Goal: Task Accomplishment & Management: Complete application form

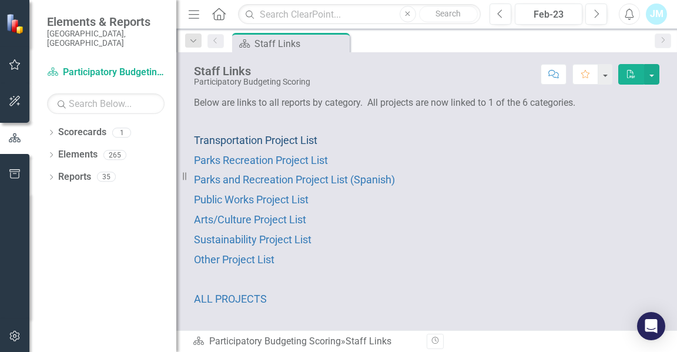
click at [271, 136] on span "Transportation Project List" at bounding box center [255, 140] width 123 height 12
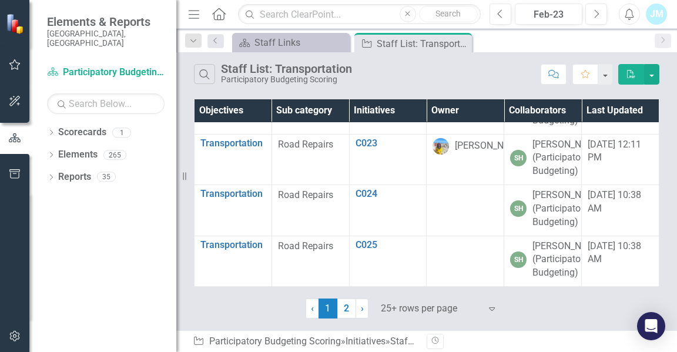
scroll to position [1777, 0]
click at [348, 306] on link "2" at bounding box center [347, 309] width 19 height 20
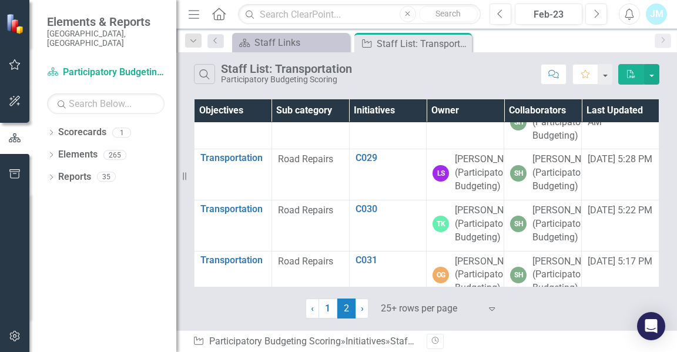
scroll to position [0, 0]
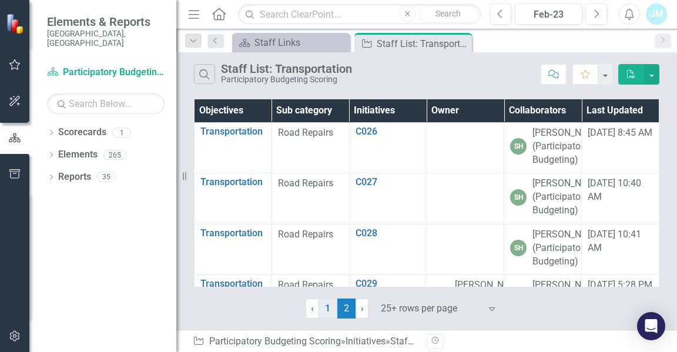
click at [328, 311] on link "1" at bounding box center [328, 309] width 19 height 20
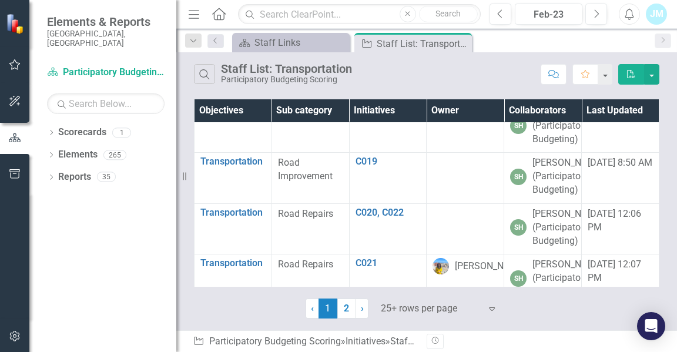
scroll to position [969, 0]
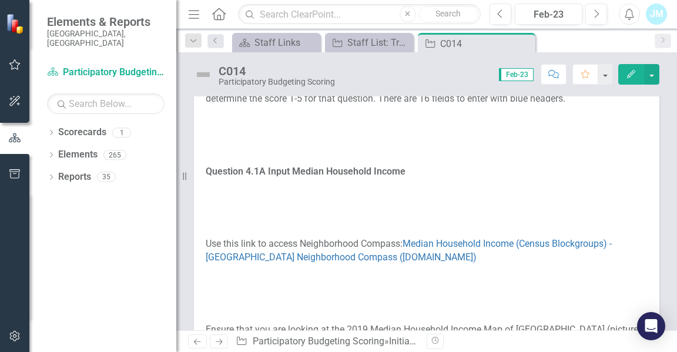
scroll to position [385, 0]
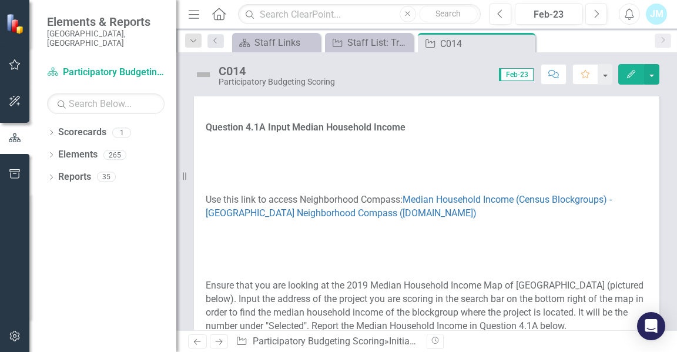
click at [378, 173] on p at bounding box center [427, 182] width 442 height 18
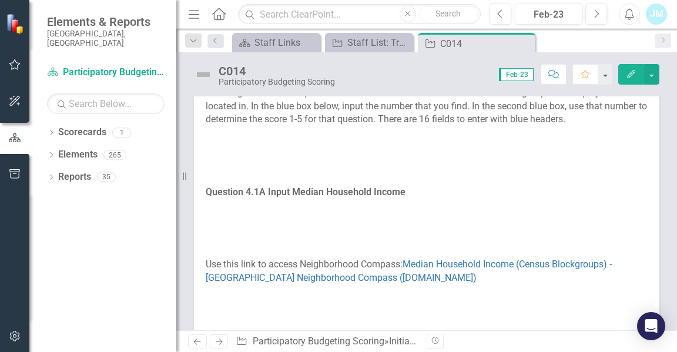
scroll to position [341, 0]
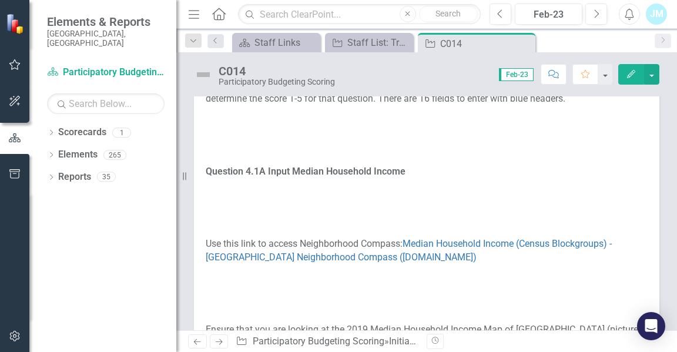
click at [401, 195] on p at bounding box center [427, 190] width 442 height 18
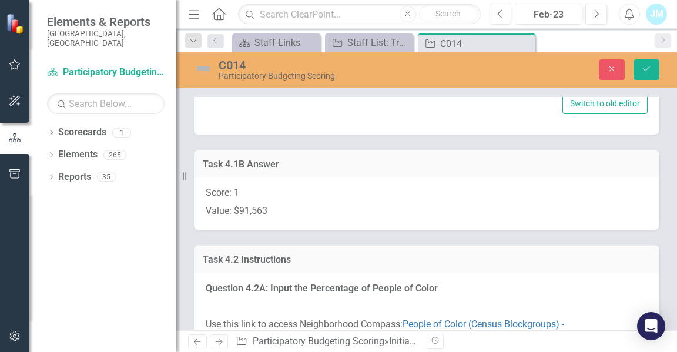
type textarea "<p>Please answer the questions below to score this project for equity. You will…"
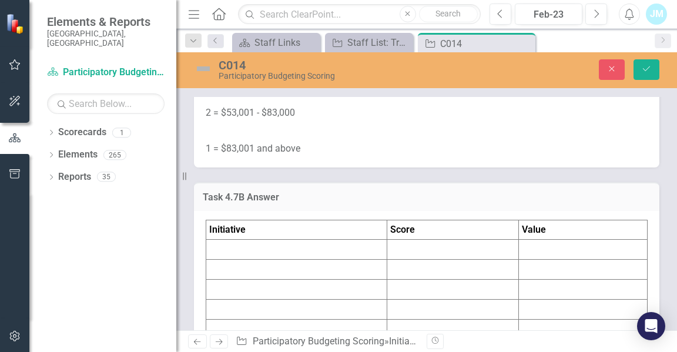
scroll to position [4028, 0]
click at [313, 244] on td at bounding box center [296, 249] width 181 height 20
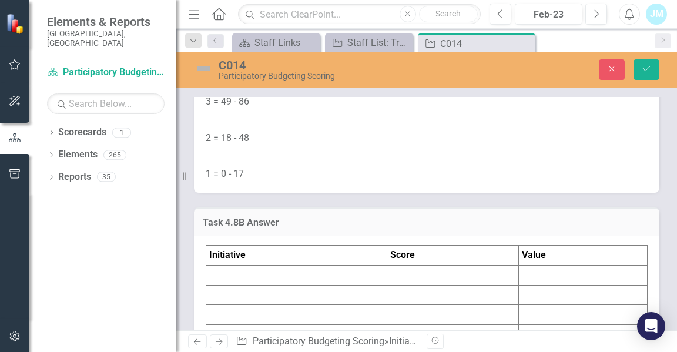
scroll to position [4782, 0]
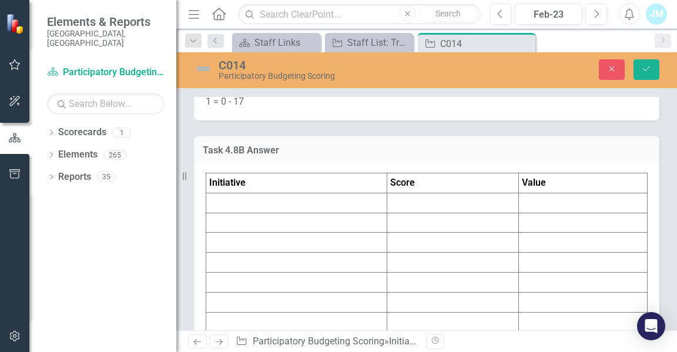
click at [311, 193] on td at bounding box center [296, 203] width 181 height 20
click at [393, 193] on td at bounding box center [453, 203] width 132 height 20
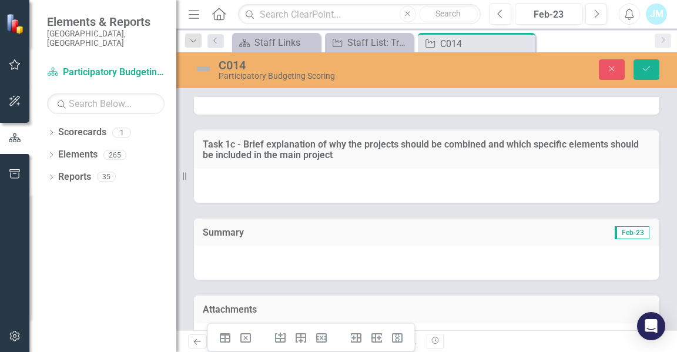
scroll to position [6110, 0]
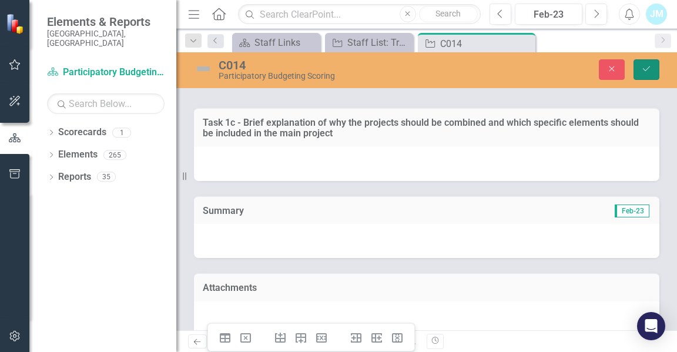
click at [649, 64] on button "Save" at bounding box center [647, 69] width 26 height 21
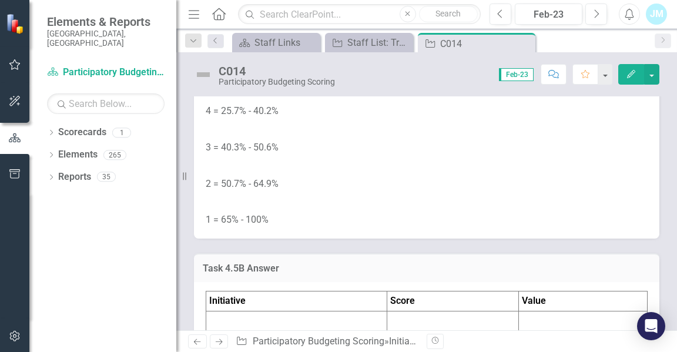
scroll to position [3582, 0]
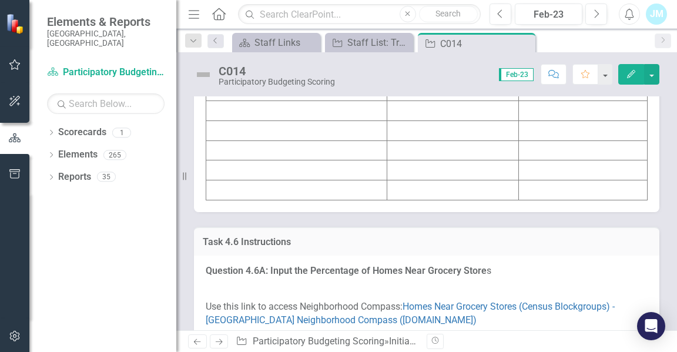
scroll to position [3916, 0]
click at [303, 21] on td "Initiative" at bounding box center [296, 11] width 181 height 20
click at [300, 21] on td "Initiative" at bounding box center [296, 11] width 181 height 20
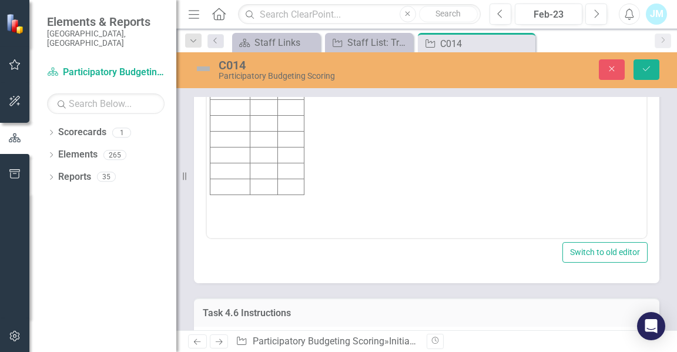
scroll to position [0, 0]
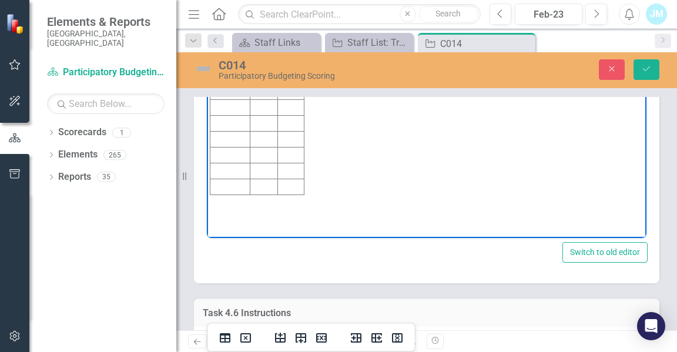
click at [284, 46] on strong "Value" at bounding box center [291, 44] width 25 height 10
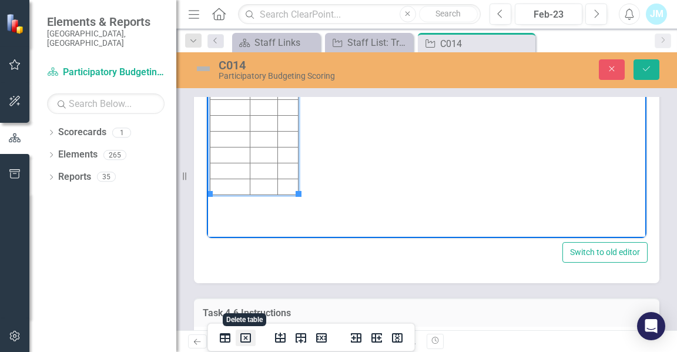
click at [242, 339] on icon "Delete table" at bounding box center [246, 338] width 14 height 14
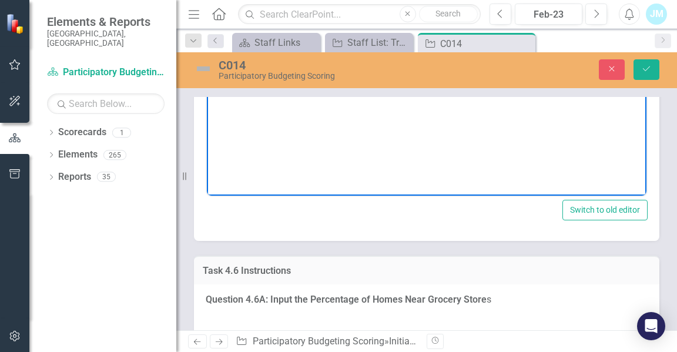
scroll to position [4008, 0]
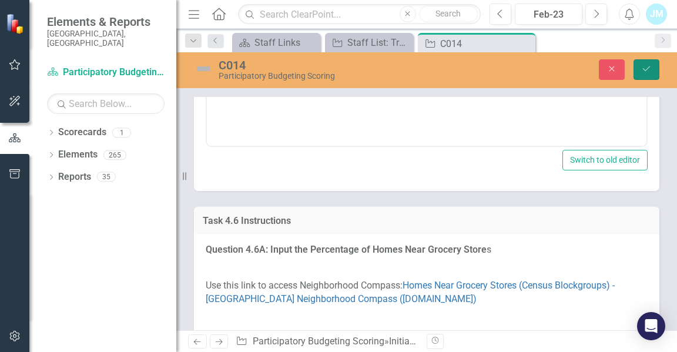
click at [645, 76] on button "Save" at bounding box center [647, 69] width 26 height 21
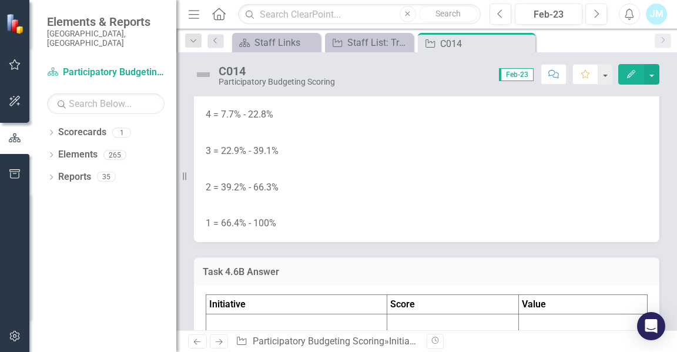
scroll to position [4143, 0]
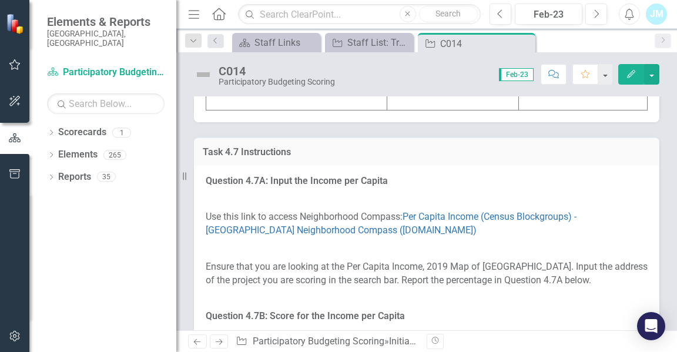
scroll to position [4514, 0]
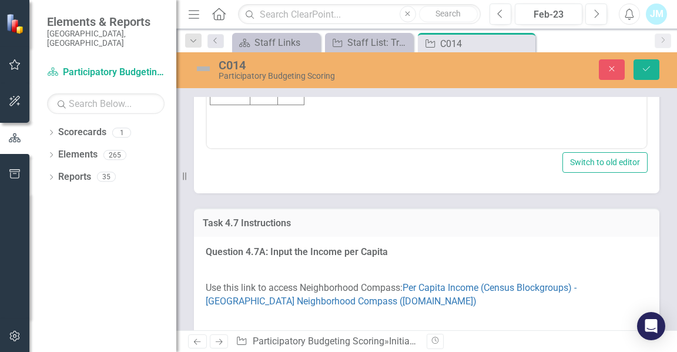
scroll to position [0, 0]
click at [298, 14] on td "Rich Text Area. Press ALT-0 for help." at bounding box center [291, 19] width 26 height 16
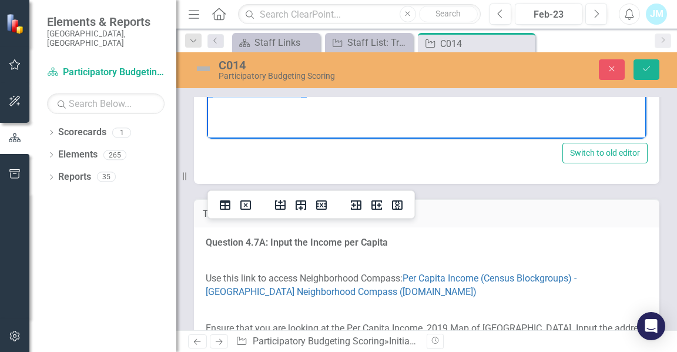
scroll to position [4526, 0]
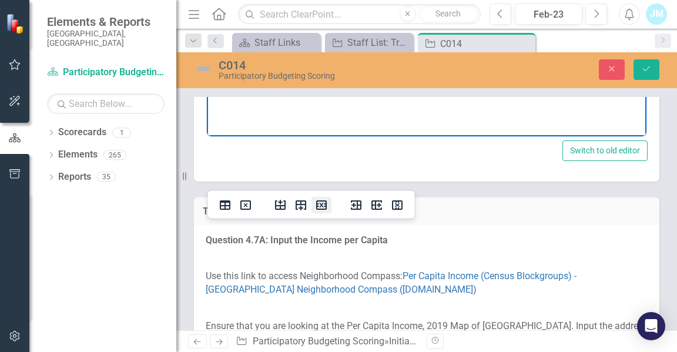
click at [322, 206] on icon "Delete row" at bounding box center [321, 205] width 11 height 9
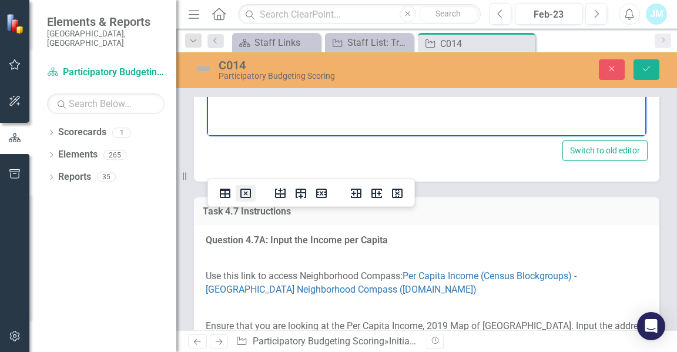
click at [240, 189] on icon "Delete table" at bounding box center [246, 193] width 14 height 14
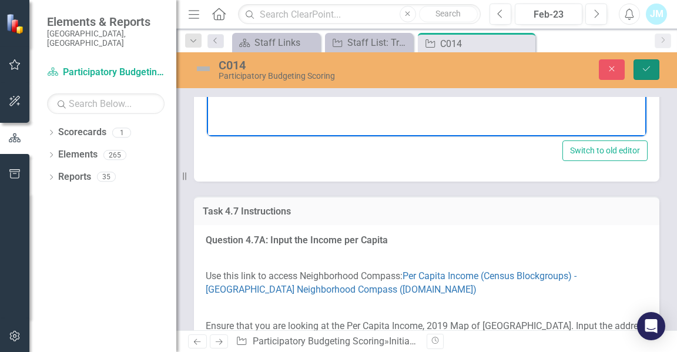
click at [645, 65] on icon "Save" at bounding box center [647, 69] width 11 height 8
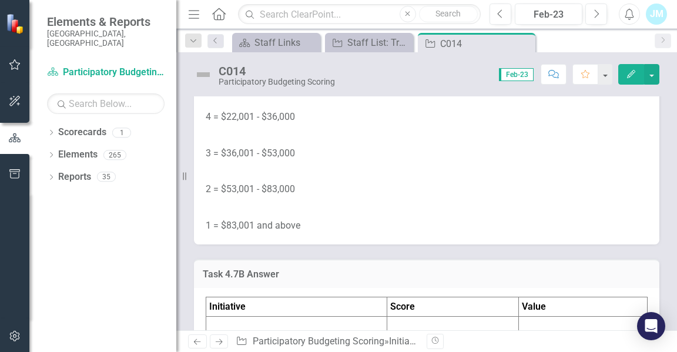
scroll to position [4615, 0]
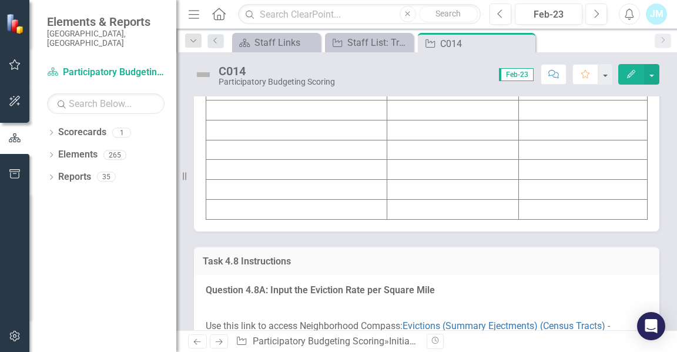
scroll to position [4937, 0]
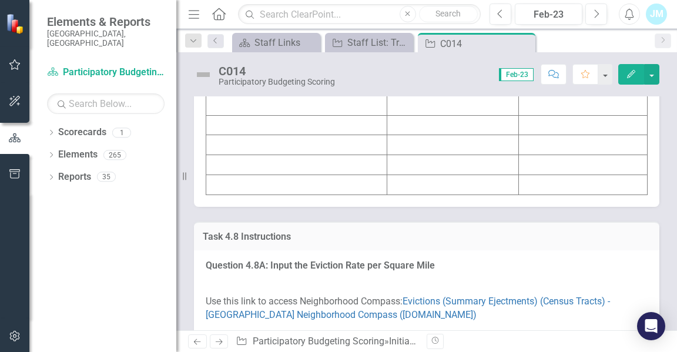
click at [329, 16] on td "Initiative" at bounding box center [296, 6] width 181 height 20
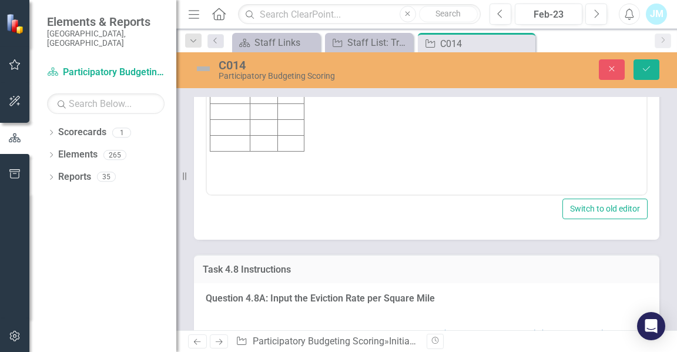
scroll to position [4975, 0]
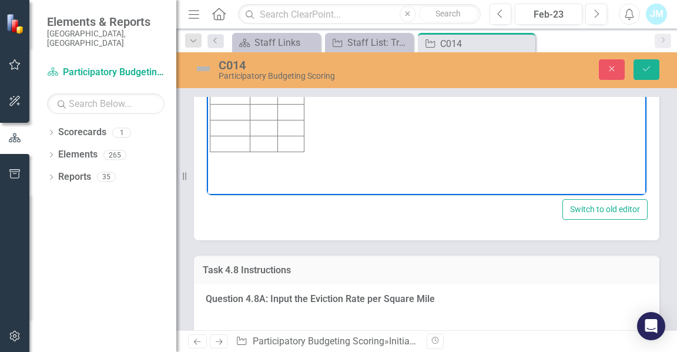
click at [272, 47] on td "Rich Text Area. Press ALT-0 for help." at bounding box center [264, 49] width 28 height 16
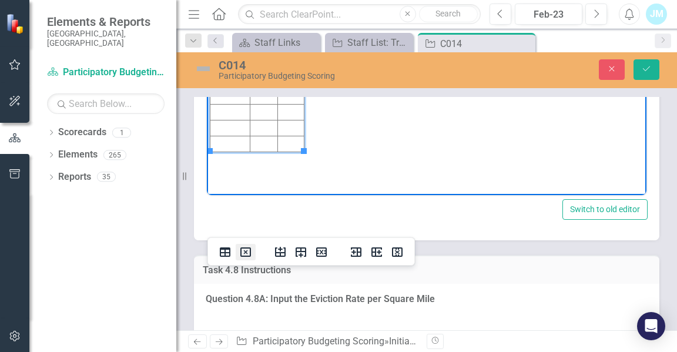
click at [245, 252] on icon "Delete table" at bounding box center [246, 253] width 4 height 4
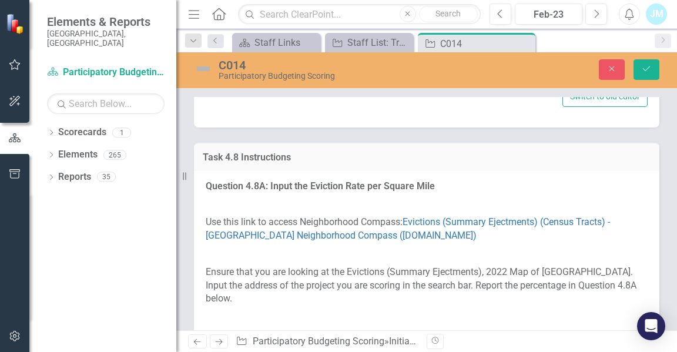
scroll to position [5100, 0]
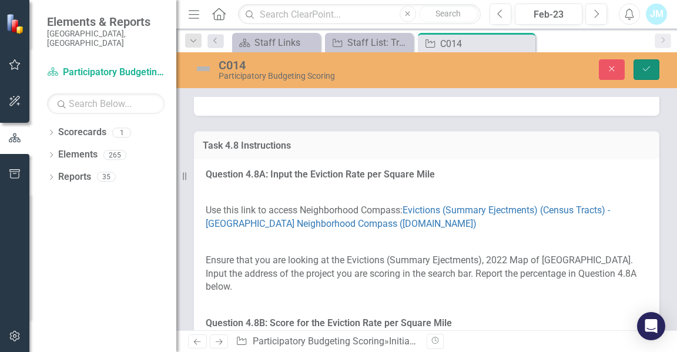
click at [641, 69] on button "Save" at bounding box center [647, 69] width 26 height 21
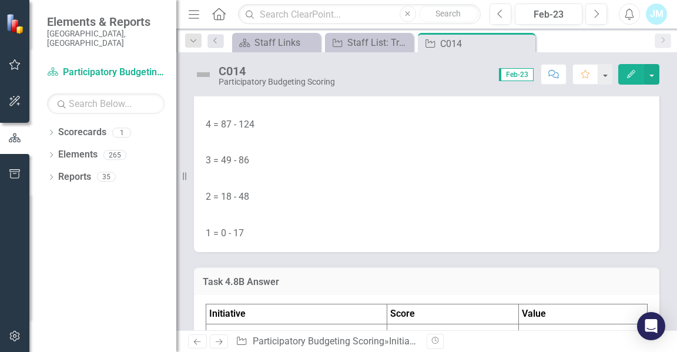
scroll to position [5140, 0]
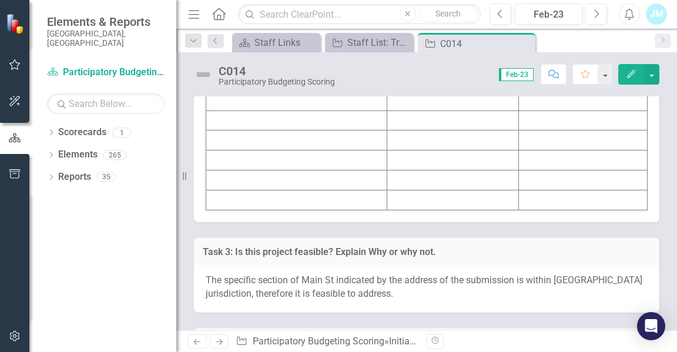
scroll to position [5444, 0]
click at [285, 51] on td at bounding box center [296, 41] width 181 height 20
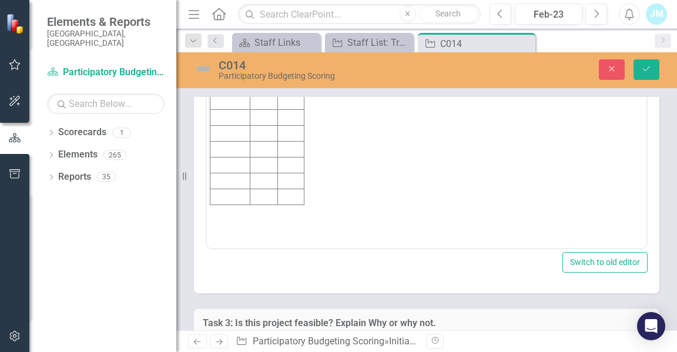
scroll to position [0, 0]
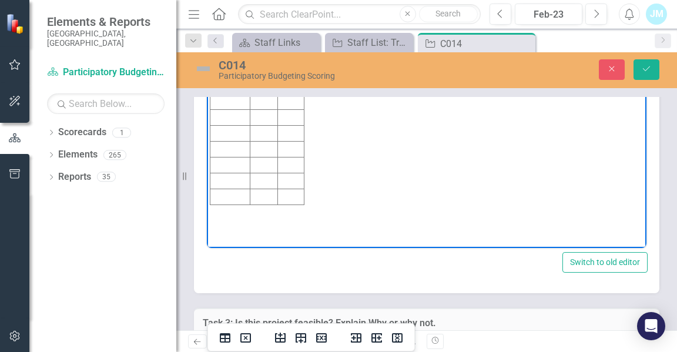
click at [283, 66] on td "Rich Text Area. Press ALT-0 for help." at bounding box center [291, 70] width 26 height 16
click at [246, 335] on icon "Delete table" at bounding box center [246, 338] width 14 height 14
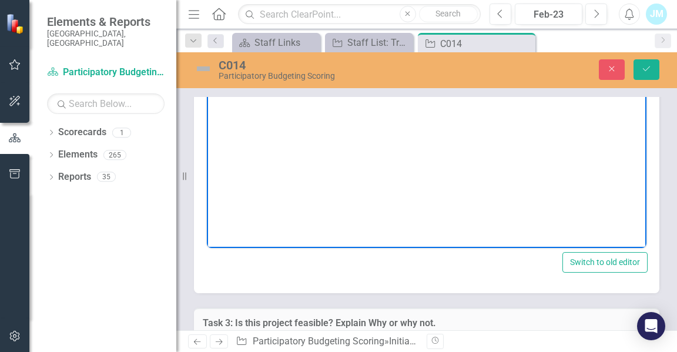
click at [241, 54] on p "Rich Text Area. Press ALT-0 for help." at bounding box center [427, 52] width 434 height 14
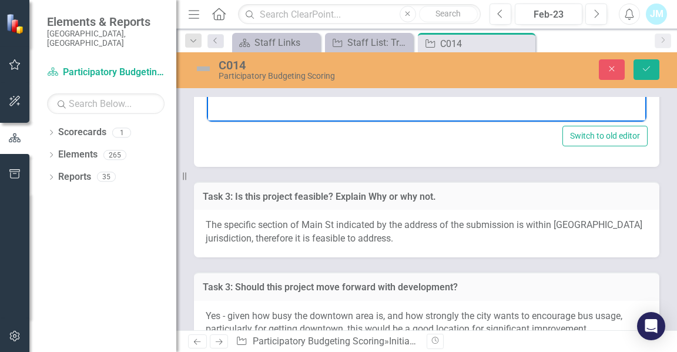
scroll to position [5571, 0]
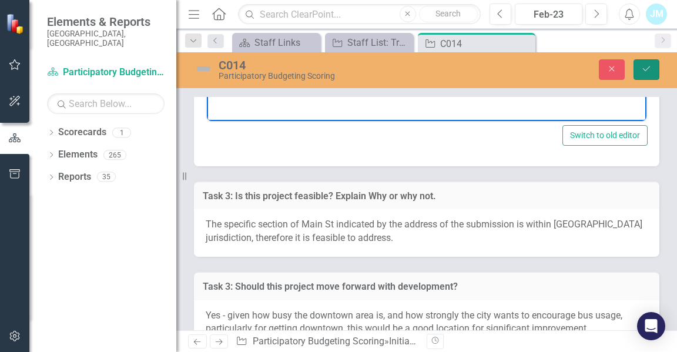
click at [650, 74] on button "Save" at bounding box center [647, 69] width 26 height 21
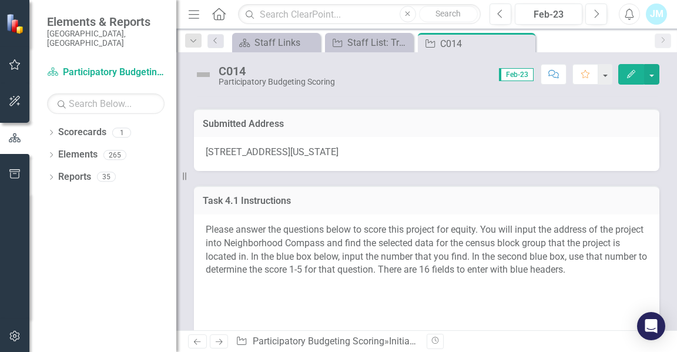
scroll to position [0, 0]
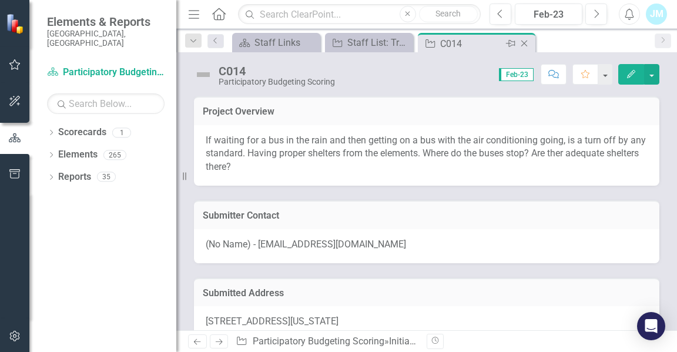
click at [525, 42] on icon "Close" at bounding box center [525, 43] width 12 height 9
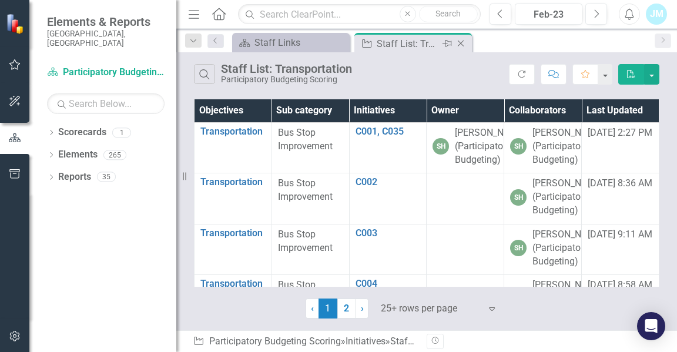
click at [464, 43] on icon "Close" at bounding box center [461, 43] width 12 height 9
